Goal: Contribute content: Contribute content

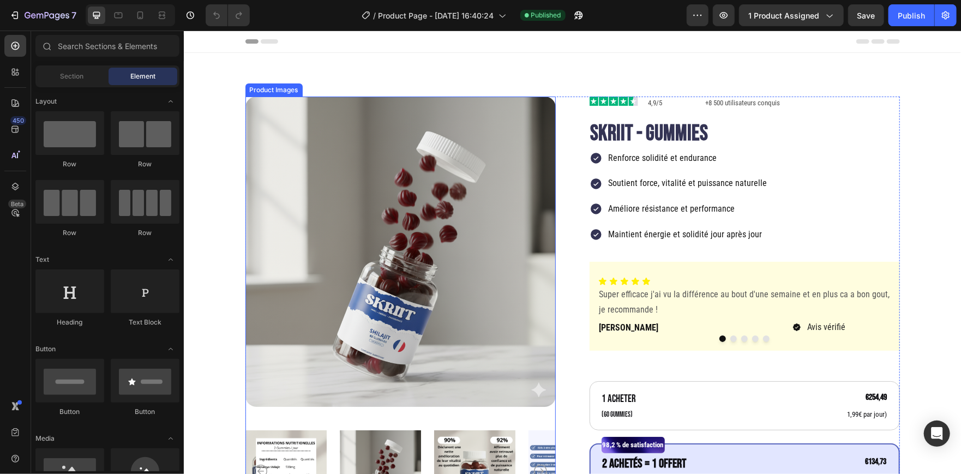
scroll to position [76, 0]
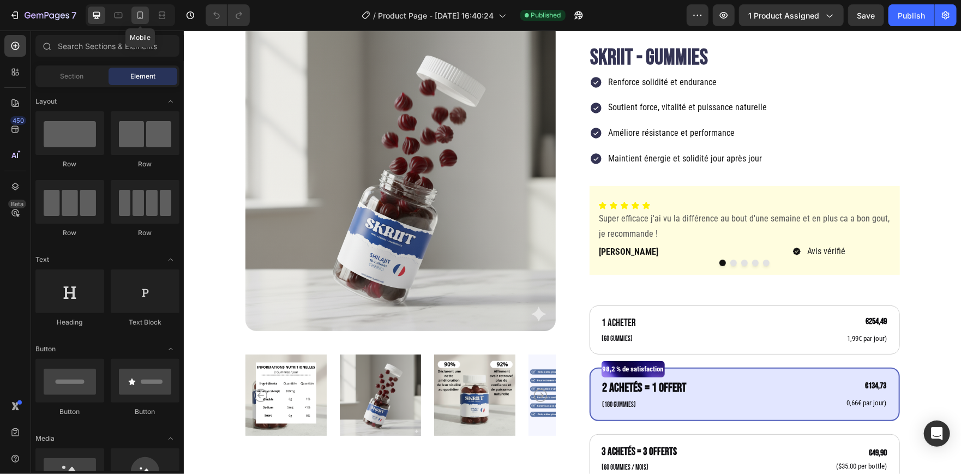
click at [141, 23] on div at bounding box center [139, 15] width 17 height 17
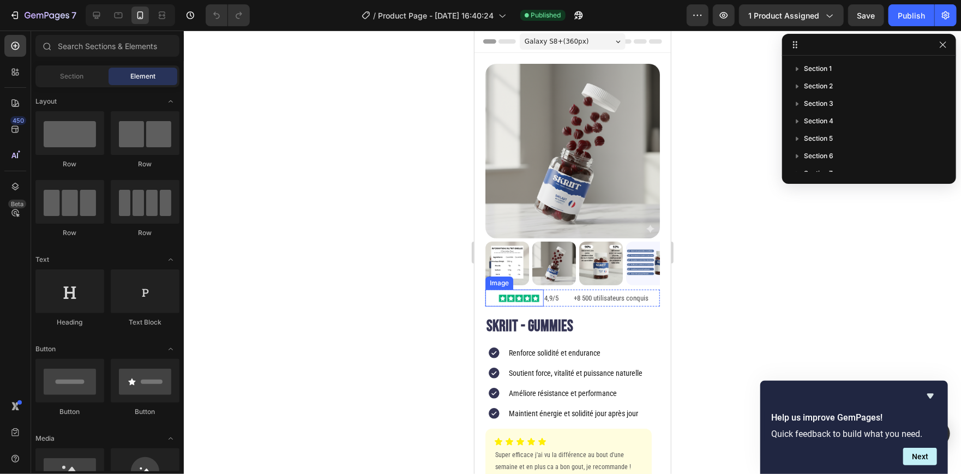
click at [505, 289] on img at bounding box center [518, 297] width 49 height 17
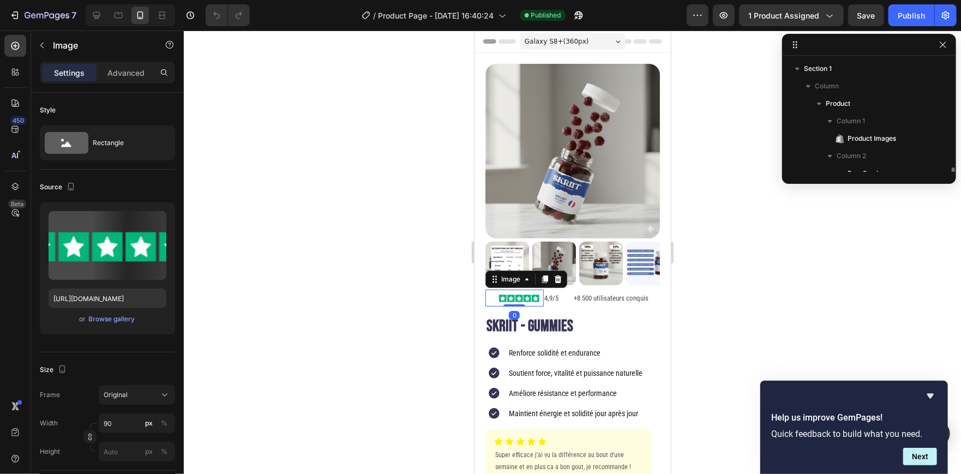
scroll to position [89, 0]
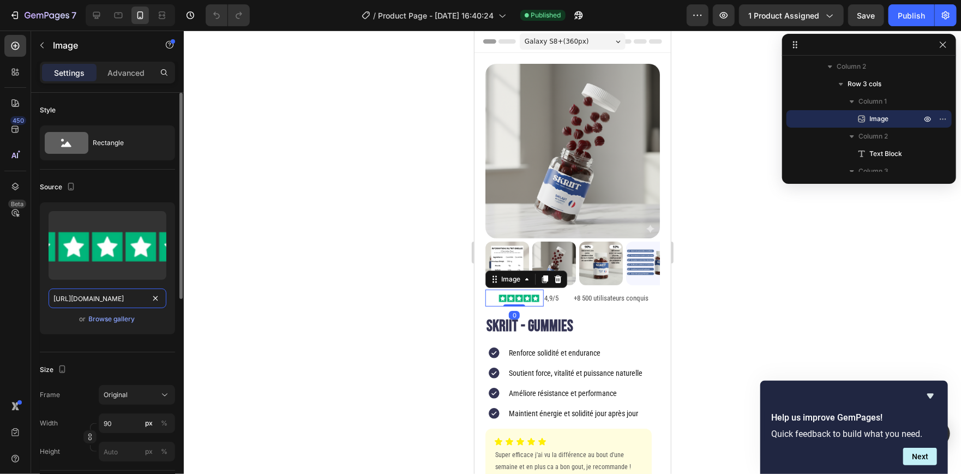
click at [91, 297] on input "https://cdn.shopify.com/s/files/1/0937/3132/4281/files/kana-sommelier-avis-pass…" at bounding box center [108, 299] width 118 height 20
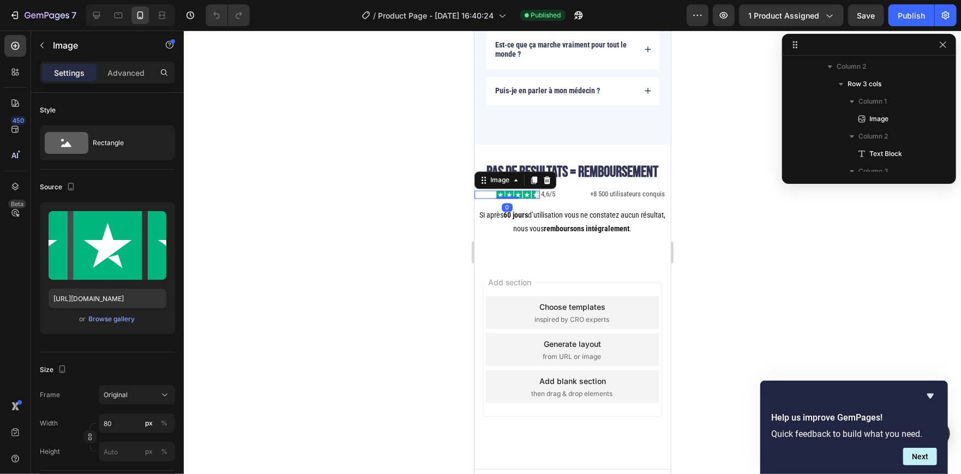
scroll to position [561, 0]
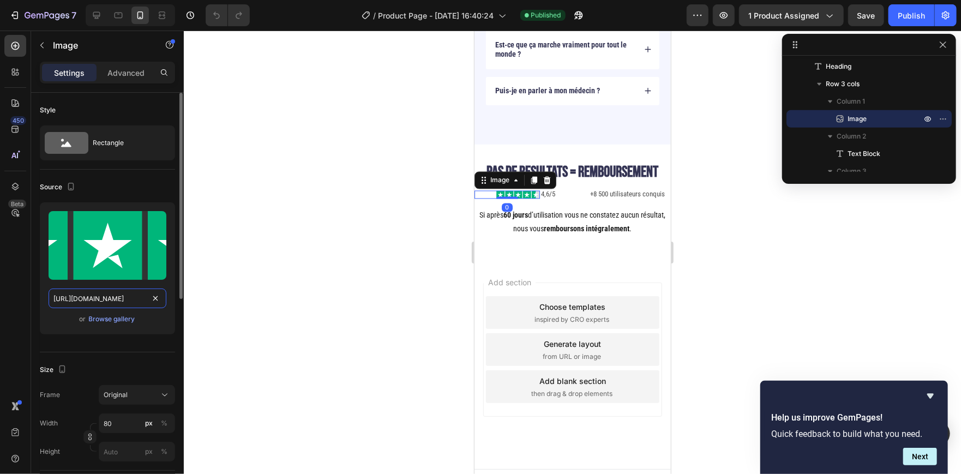
click at [108, 300] on input "https://cdn.shopify.com/s/files/1/0937/3132/4281/files/gempages_583388117067629…" at bounding box center [108, 299] width 118 height 20
paste input "kana-sommelier-avis-passionnes-5-etoiles_67cf7409-7b16-4b3b-b12e-5f02d6e9f299.a…"
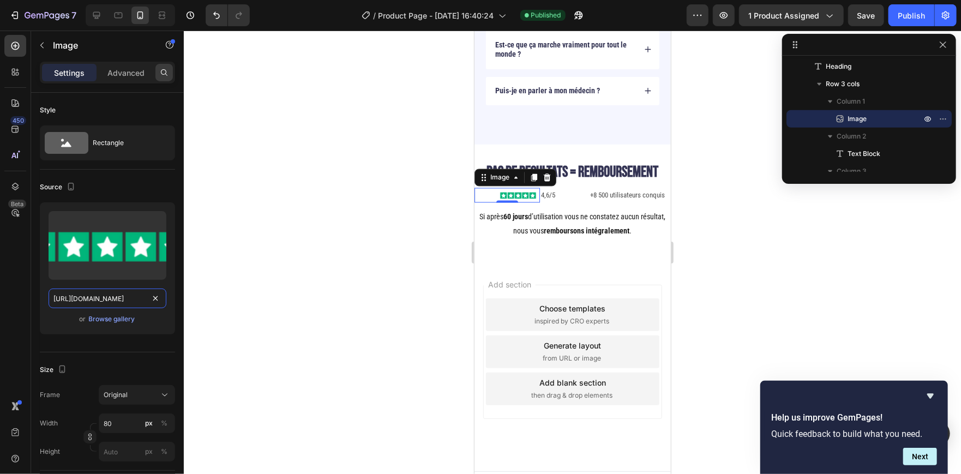
scroll to position [0, 409]
type input "https://cdn.shopify.com/s/files/1/0937/3132/4281/files/kana-sommelier-avis-pass…"
click at [266, 208] on div at bounding box center [572, 252] width 777 height 443
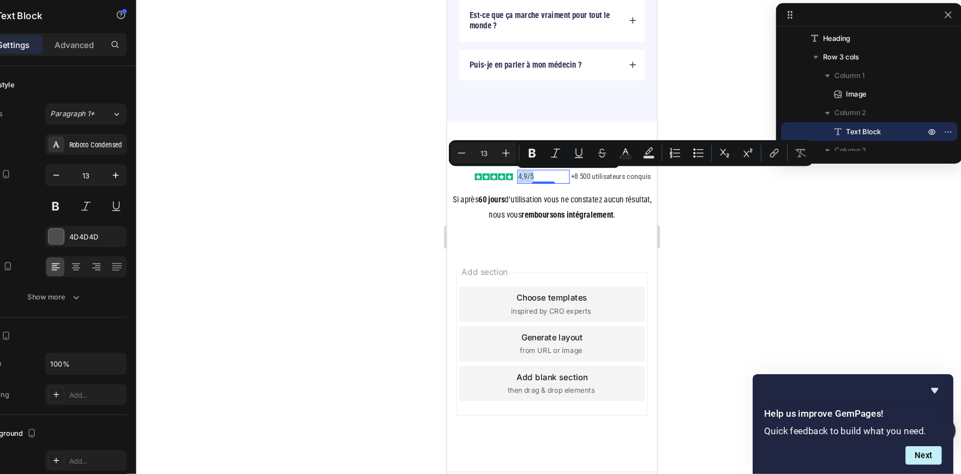
scroll to position [0, 0]
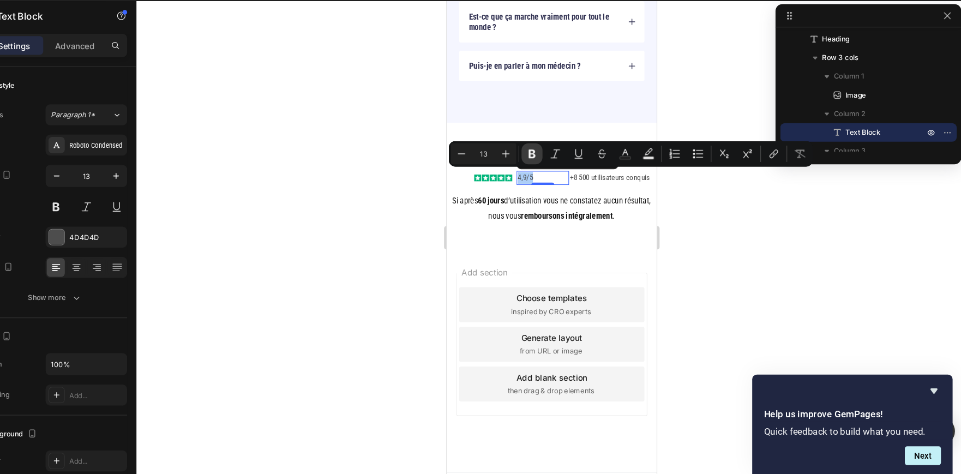
click at [553, 173] on icon "Editor contextual toolbar" at bounding box center [554, 174] width 11 height 11
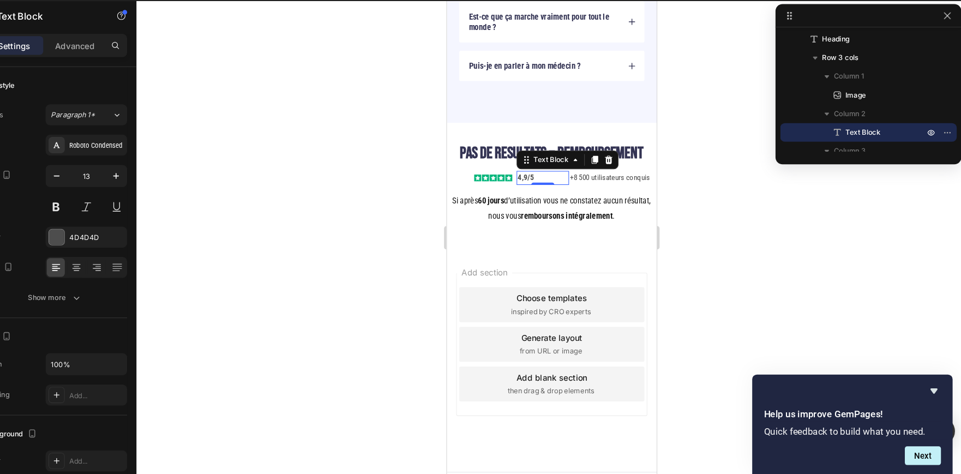
click at [451, 191] on div at bounding box center [572, 252] width 777 height 443
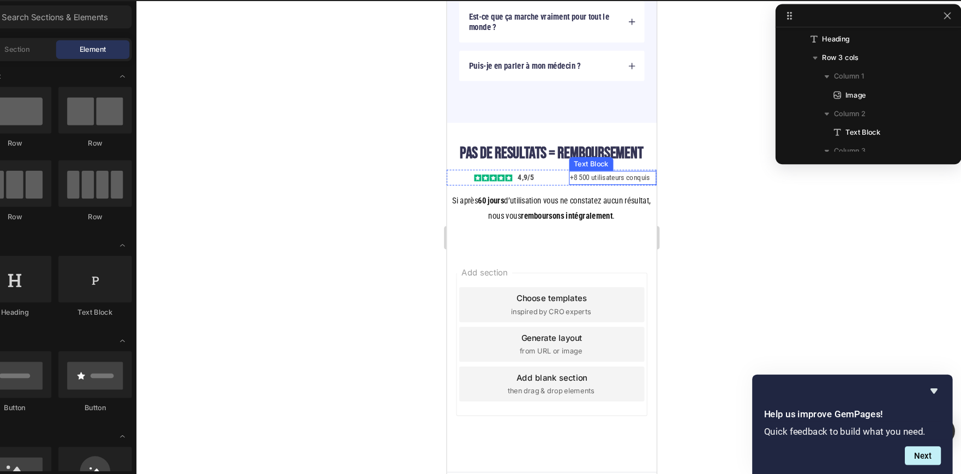
click at [570, 166] on p "+8 500 utilisateurs conquis" at bounding box center [602, 166] width 80 height 11
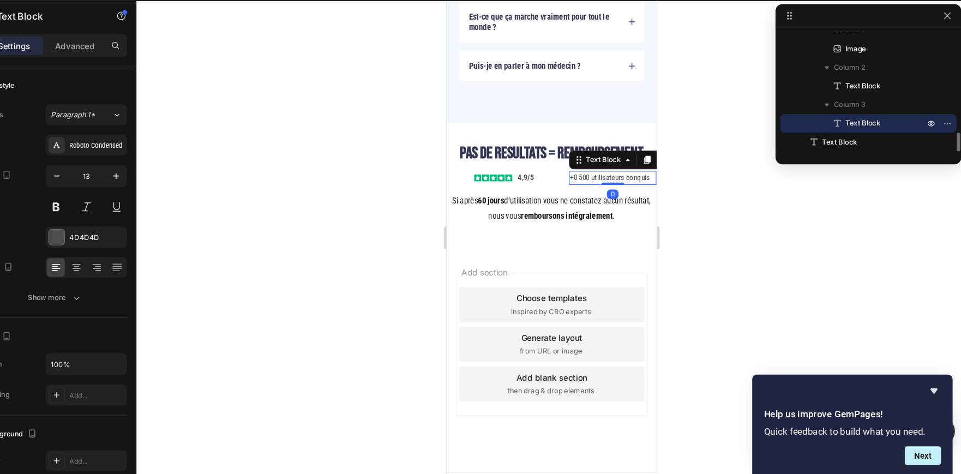
click at [570, 166] on p "+8 500 utilisateurs conquis" at bounding box center [602, 166] width 80 height 11
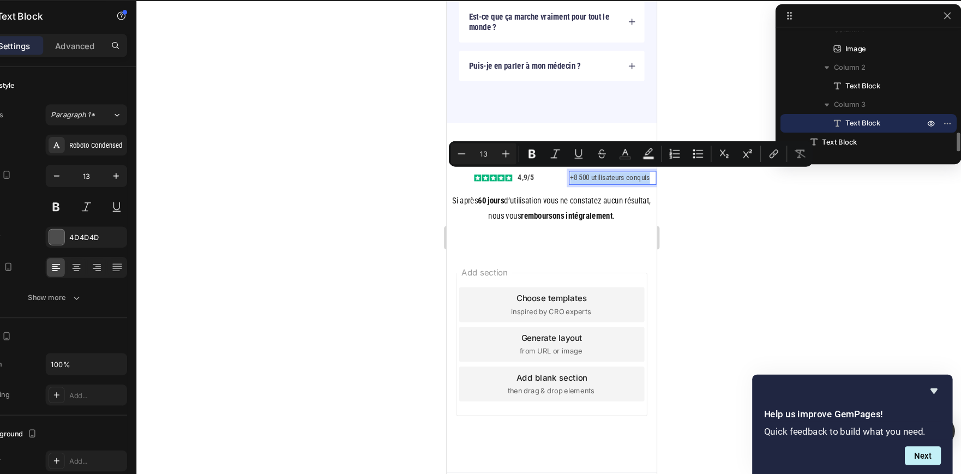
click at [570, 166] on p "+8 500 utilisateurs conquis" at bounding box center [602, 166] width 80 height 11
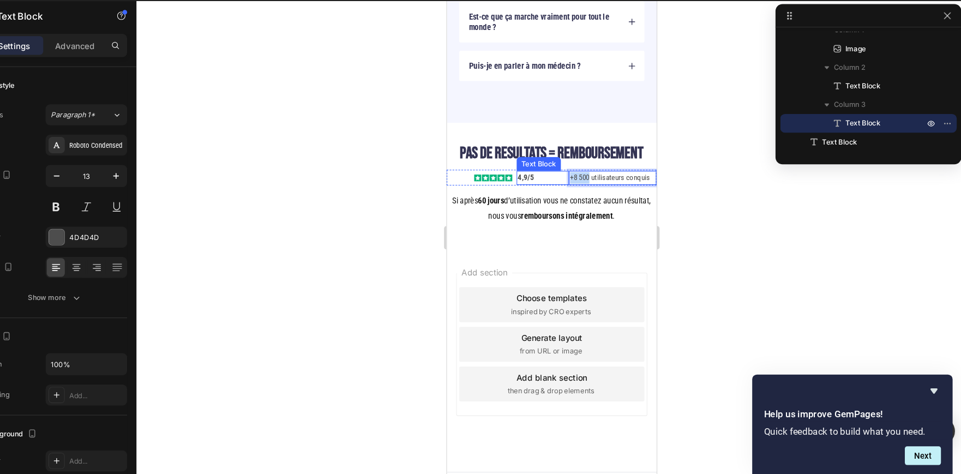
drag, startPoint x: 577, startPoint y: 166, endPoint x: 550, endPoint y: 167, distance: 27.3
click at [550, 167] on div "Image 4,9/5 Text Block +8 500 utilisateurs conquis Text Block 0 Row" at bounding box center [544, 166] width 196 height 15
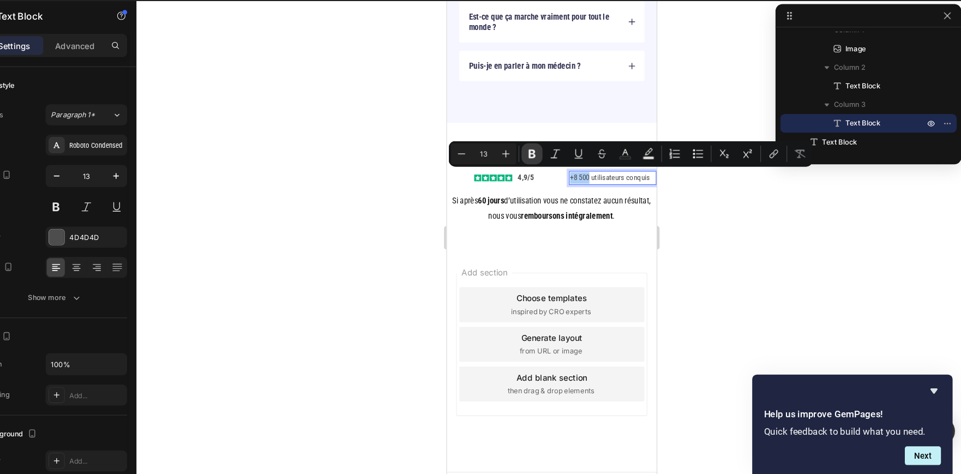
click at [557, 172] on icon "Editor contextual toolbar" at bounding box center [554, 174] width 11 height 11
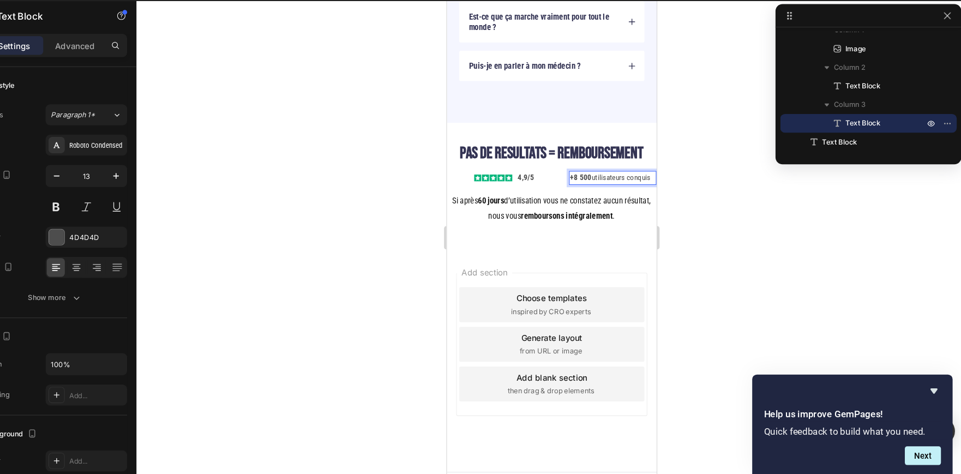
click at [451, 196] on div at bounding box center [572, 252] width 777 height 443
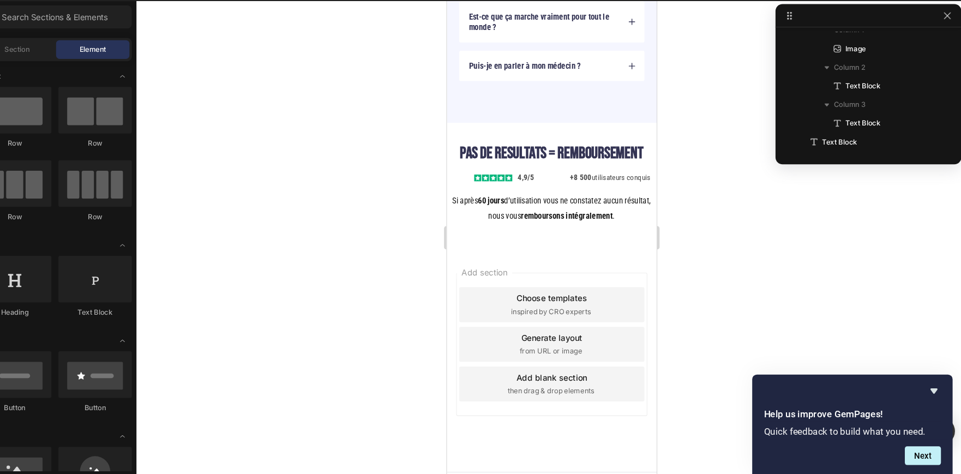
scroll to position [0, 0]
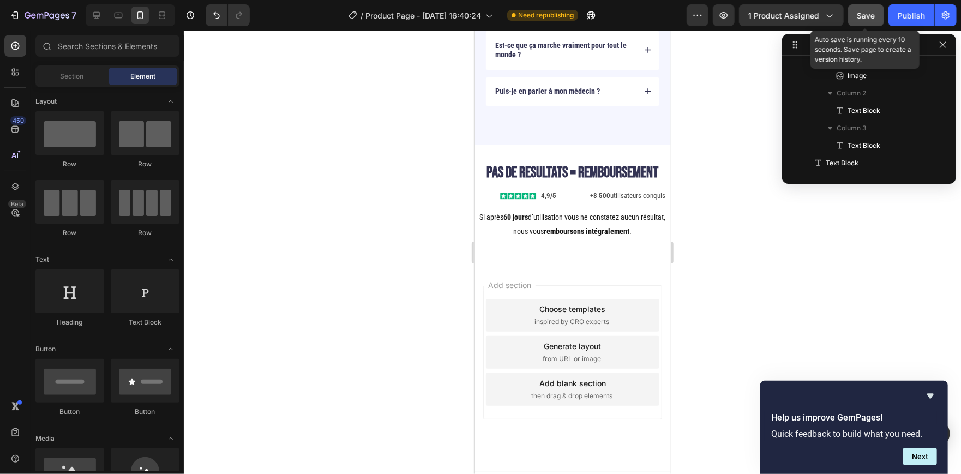
click at [850, 14] on button "Save" at bounding box center [866, 15] width 36 height 22
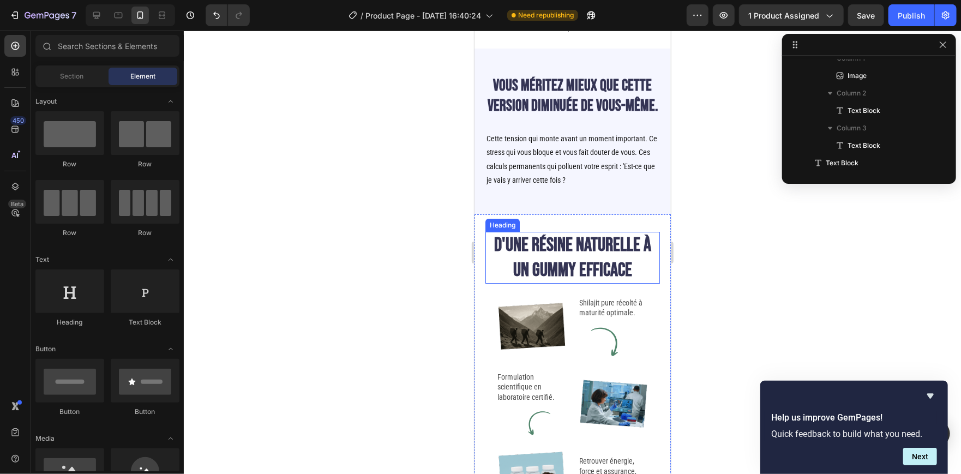
scroll to position [439, 0]
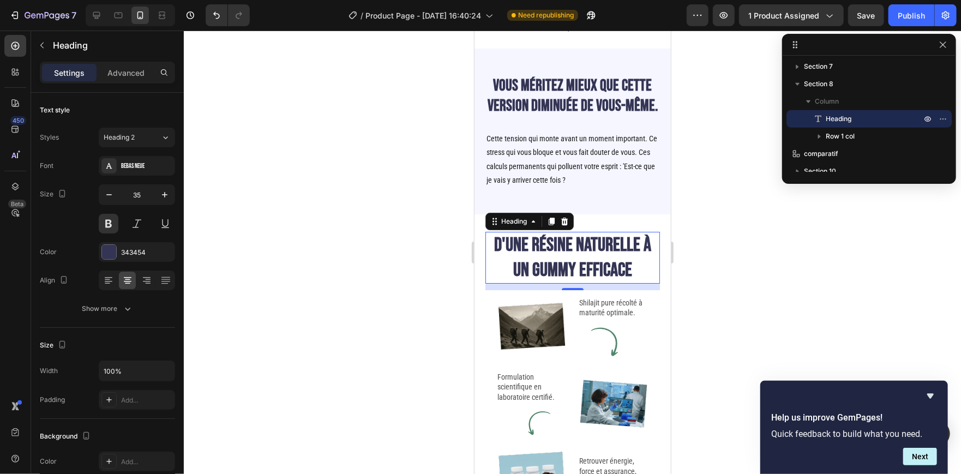
click at [570, 282] on p "D'UNE résine naturelle à un gummy efficace" at bounding box center [572, 257] width 172 height 50
click at [410, 273] on div at bounding box center [572, 252] width 777 height 443
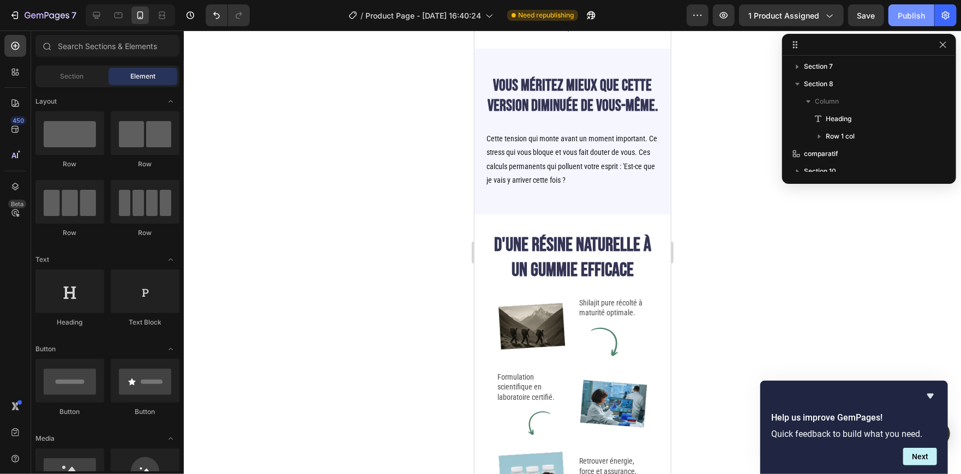
click at [894, 26] on button "Publish" at bounding box center [912, 15] width 46 height 22
